Goal: Task Accomplishment & Management: Manage account settings

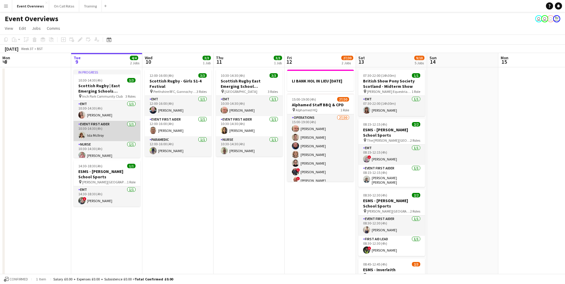
scroll to position [4, 0]
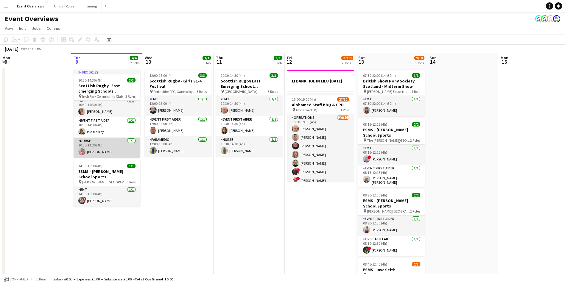
click at [81, 152] on app-user-avatar at bounding box center [81, 151] width 7 height 7
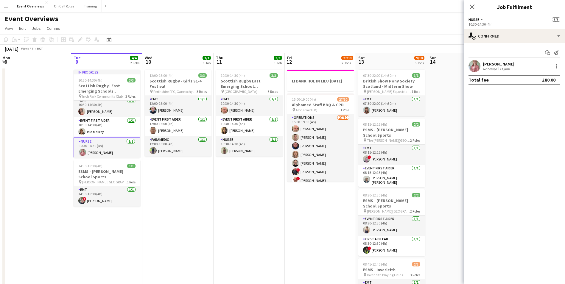
click at [471, 66] on app-user-avatar at bounding box center [474, 66] width 12 height 12
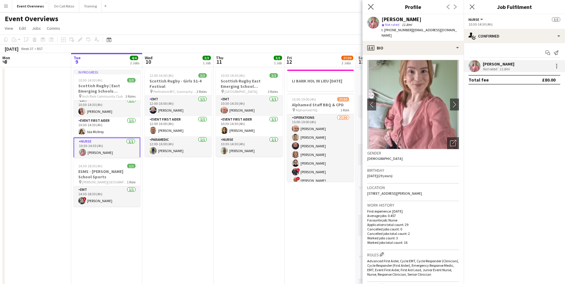
click at [371, 10] on app-icon "Close pop-in" at bounding box center [371, 7] width 9 height 9
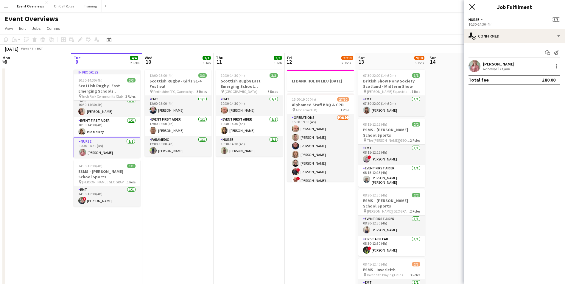
click at [470, 9] on icon at bounding box center [472, 7] width 6 height 6
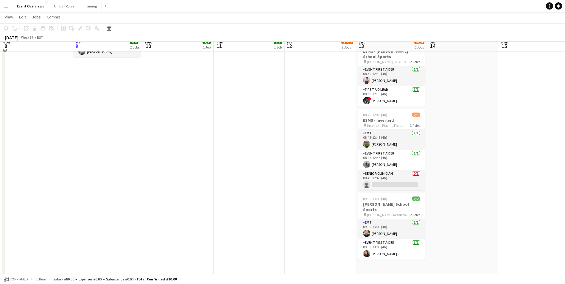
scroll to position [0, 0]
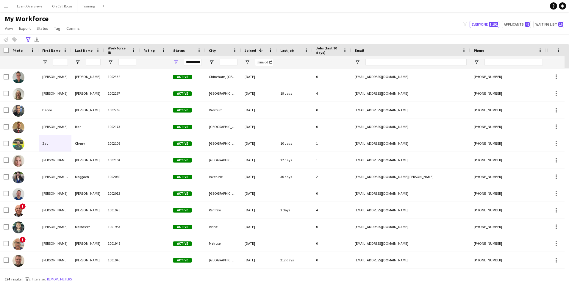
click at [200, 60] on div "**********" at bounding box center [193, 62] width 18 height 7
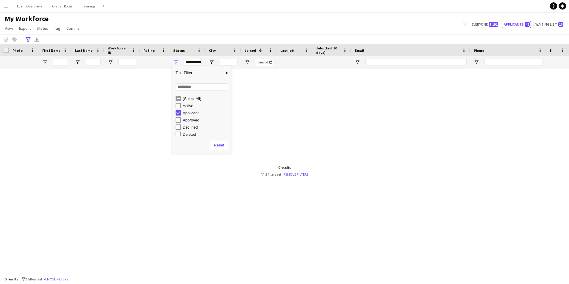
click at [307, 89] on div at bounding box center [275, 168] width 551 height 201
click at [304, 173] on link "Remove filters" at bounding box center [296, 174] width 25 height 4
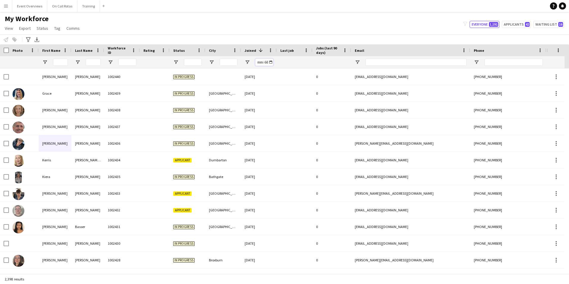
click at [265, 62] on input "Joined Filter Input" at bounding box center [264, 62] width 18 height 7
click at [186, 64] on input "Status Filter Input" at bounding box center [193, 62] width 18 height 7
click at [177, 62] on span "Open Filter Menu" at bounding box center [175, 62] width 5 height 5
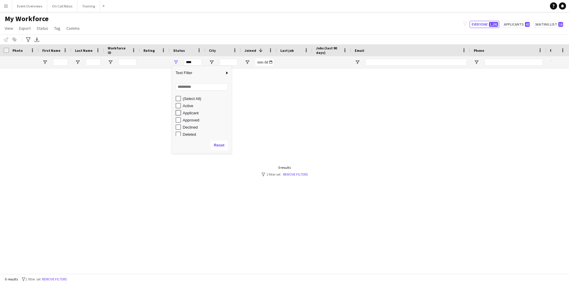
type input "**********"
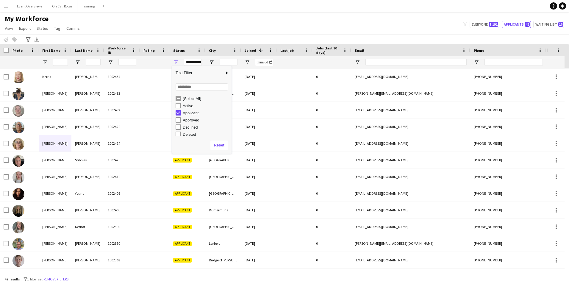
click at [229, 32] on div "My Workforce View Views Default view Active Staff Applications - First Aider Ap…" at bounding box center [284, 24] width 569 height 20
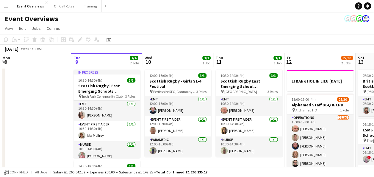
scroll to position [0, 142]
